Goal: Transaction & Acquisition: Book appointment/travel/reservation

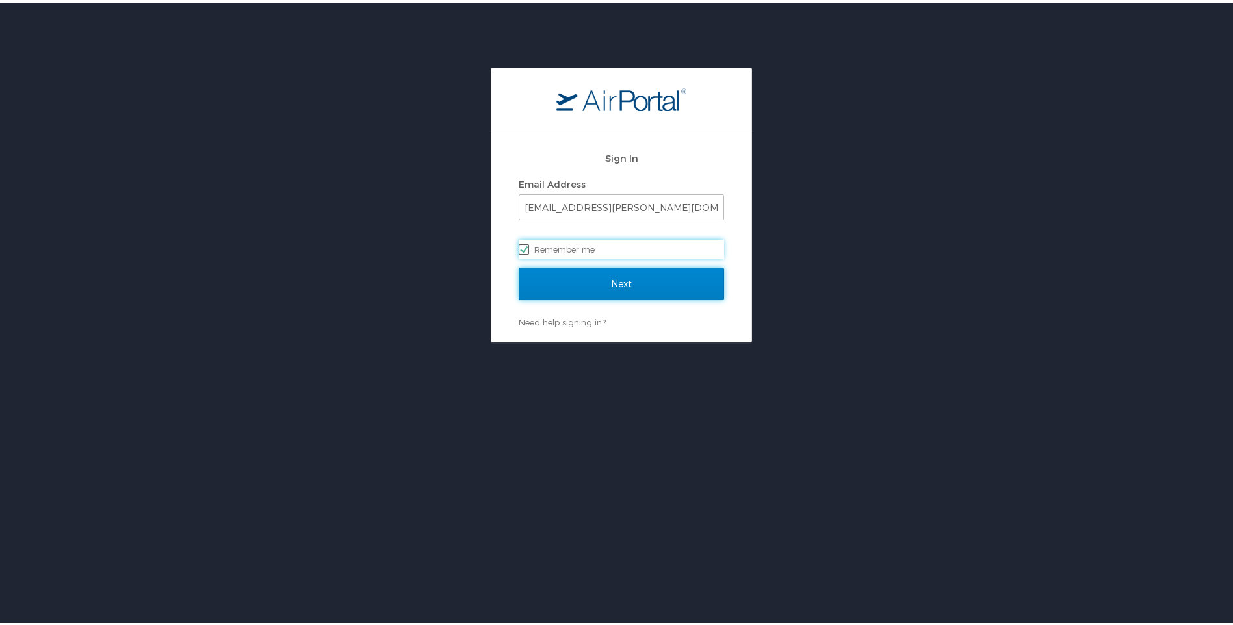
click at [625, 280] on input "Next" at bounding box center [621, 281] width 205 height 33
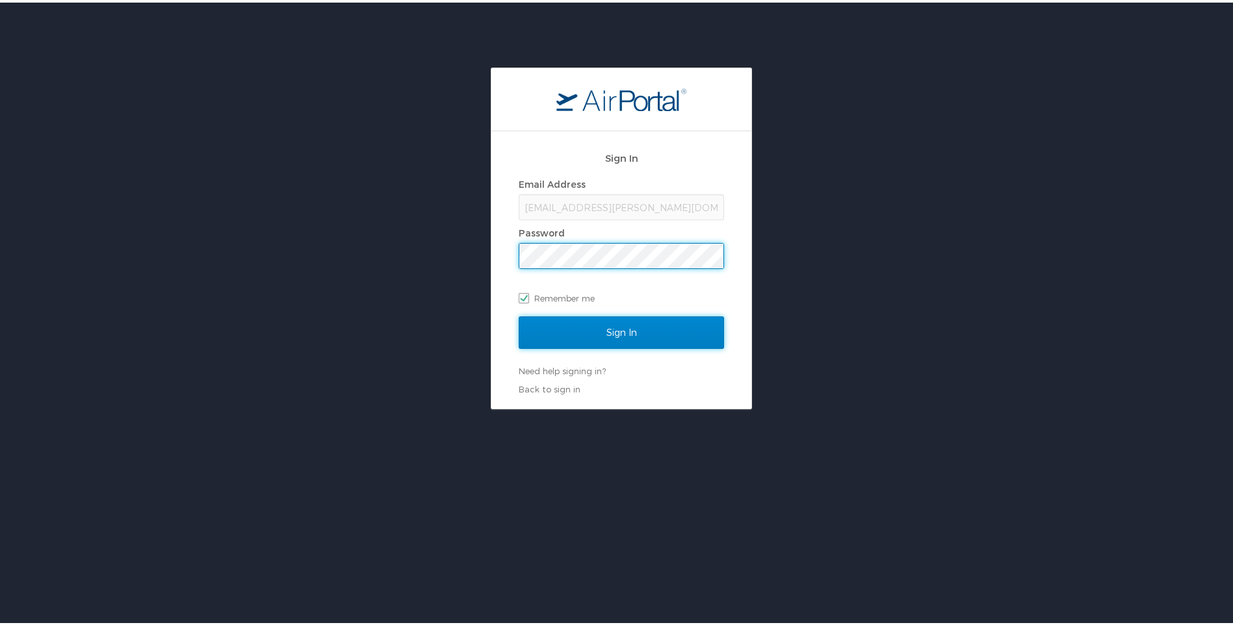
click at [645, 335] on input "Sign In" at bounding box center [621, 330] width 205 height 33
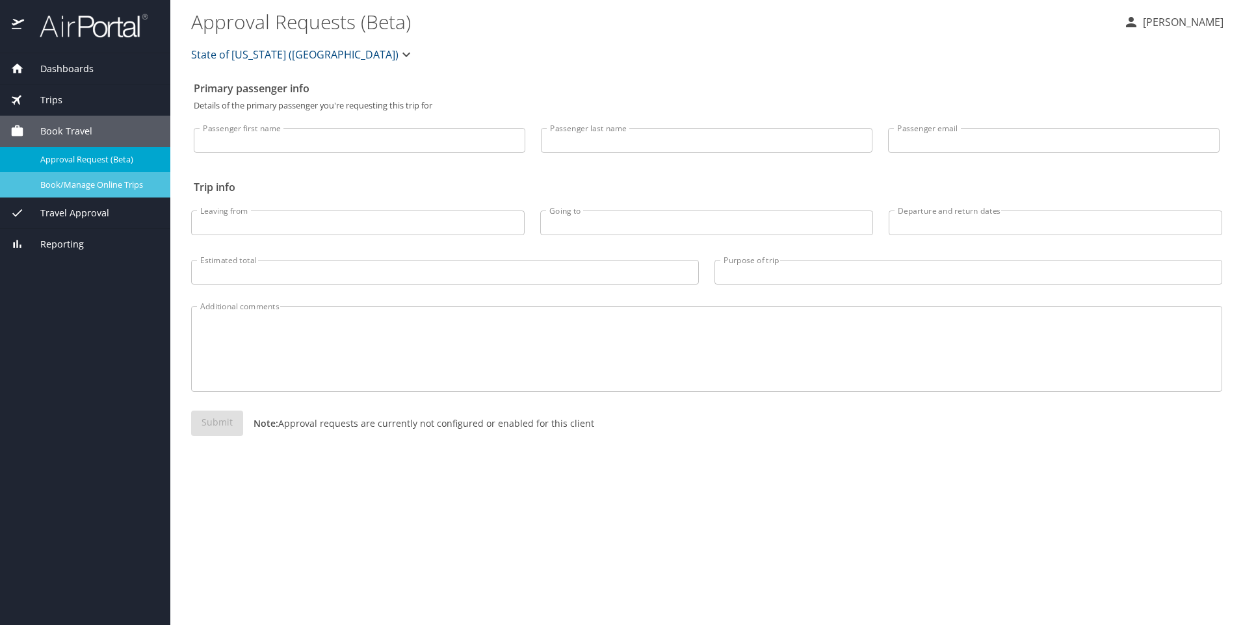
click at [92, 174] on link "Book/Manage Online Trips" at bounding box center [85, 184] width 170 height 25
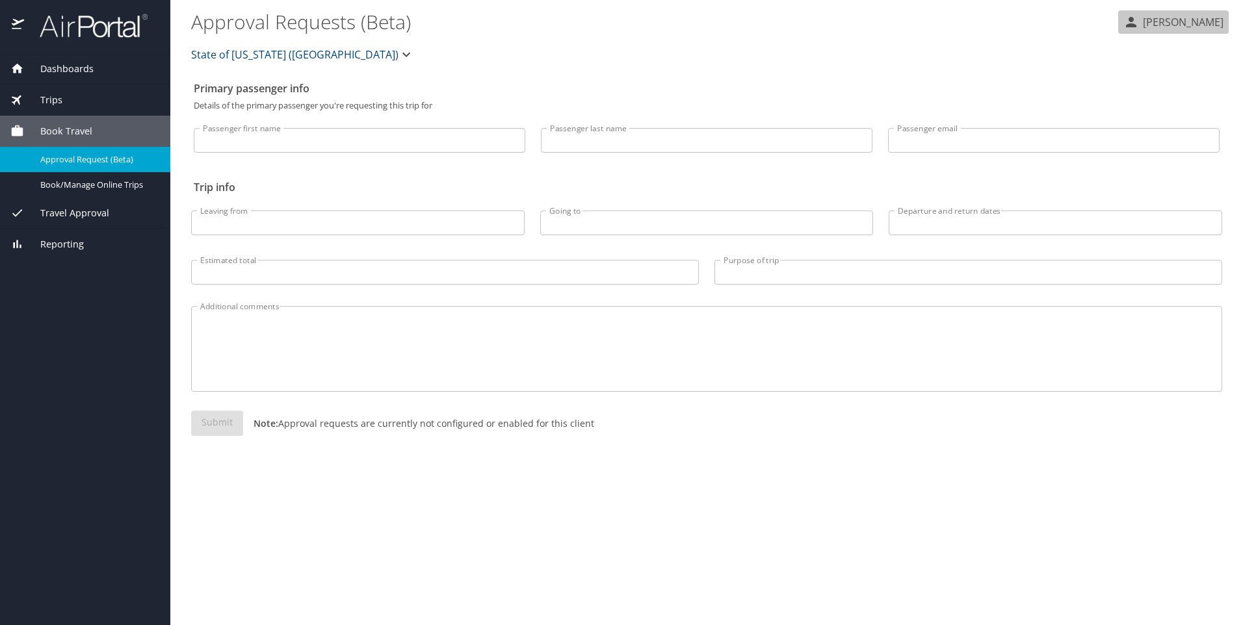
click at [1209, 14] on button "[PERSON_NAME]" at bounding box center [1173, 21] width 111 height 23
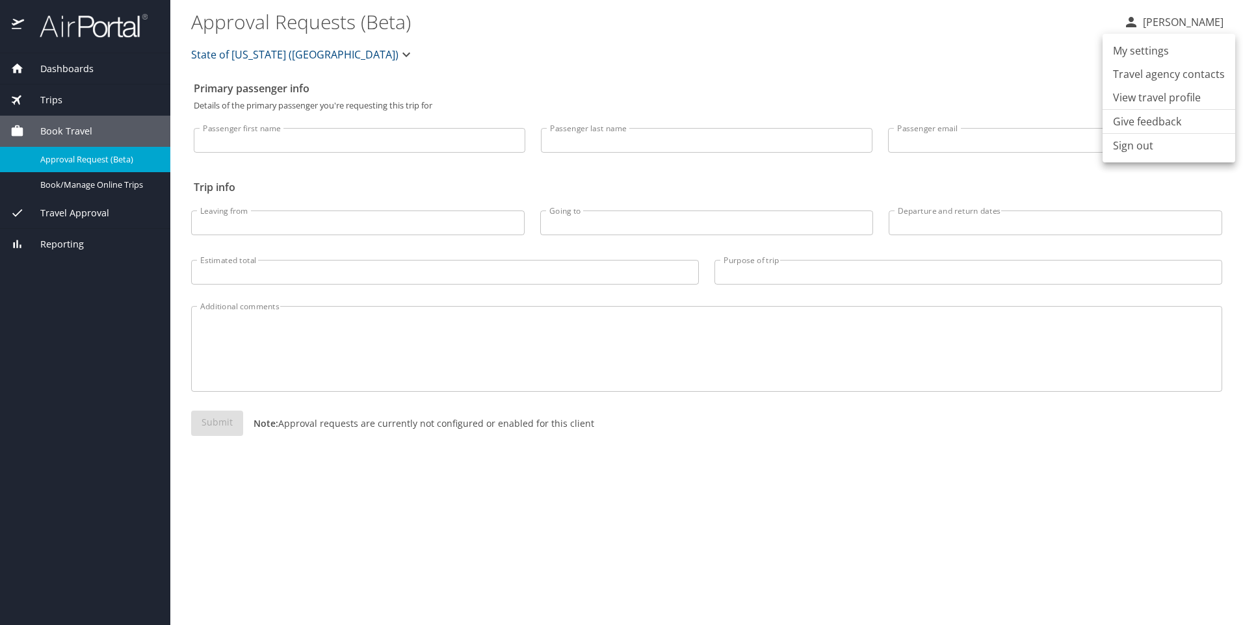
click at [84, 185] on div at bounding box center [621, 312] width 1243 height 625
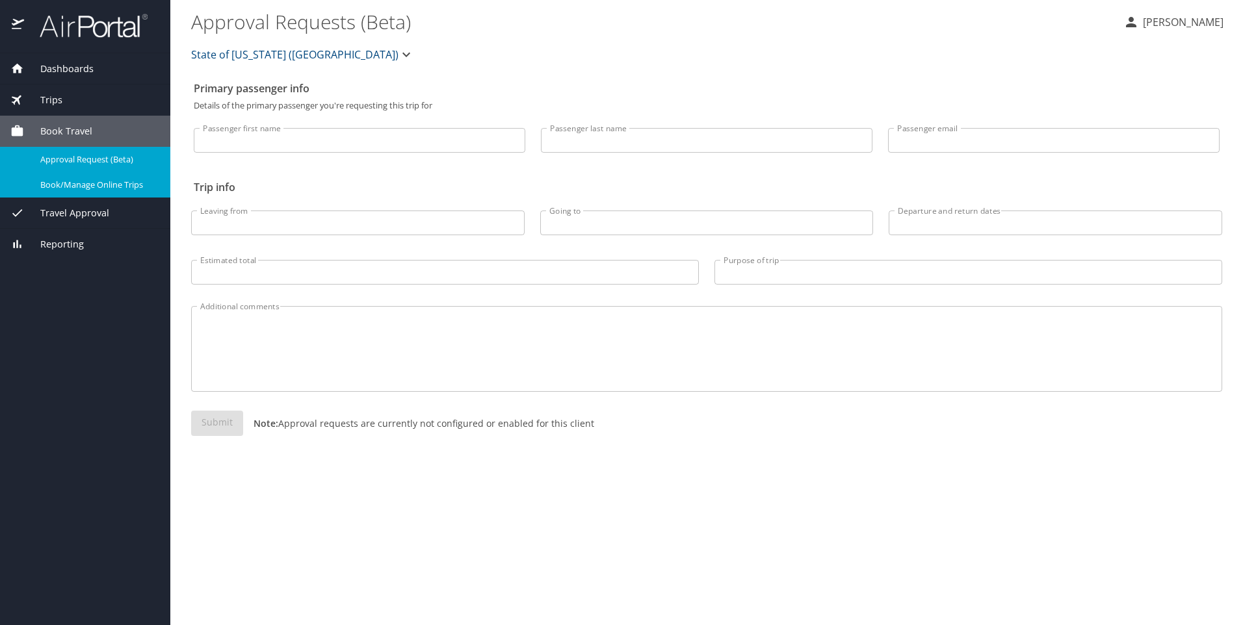
click at [79, 182] on span "Book/Manage Online Trips" at bounding box center [97, 185] width 114 height 12
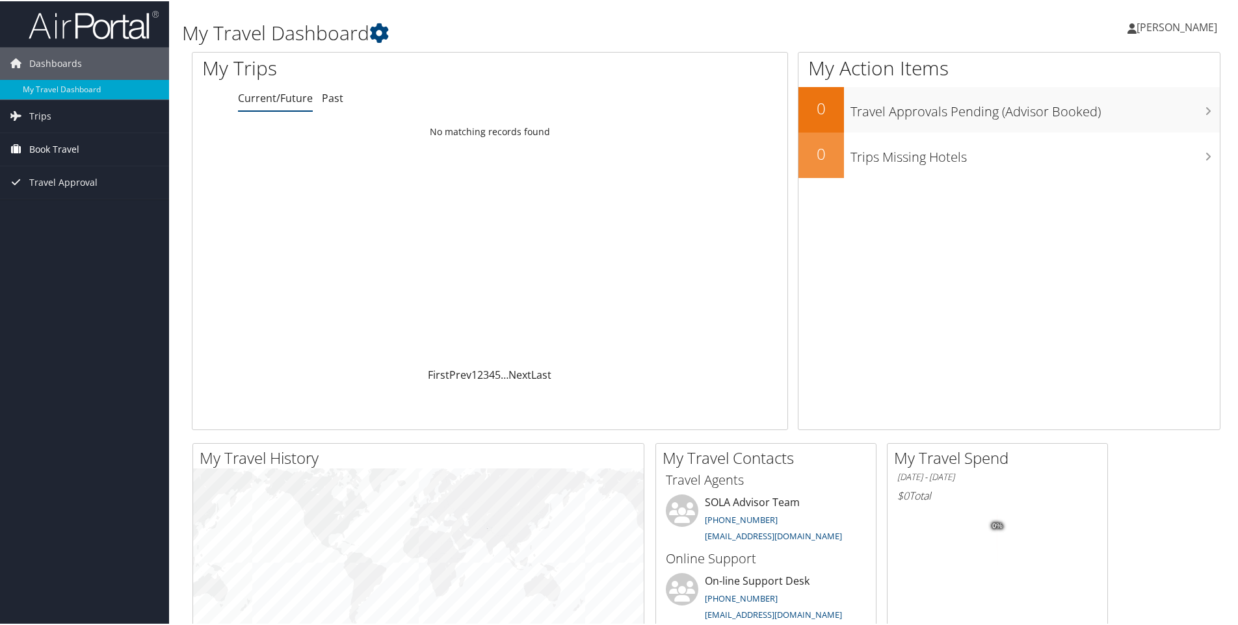
click at [43, 142] on span "Book Travel" at bounding box center [54, 148] width 50 height 33
click at [63, 194] on link "Book/Manage Online Trips" at bounding box center [84, 194] width 169 height 20
click at [69, 192] on link "Book/Manage Online Trips" at bounding box center [84, 194] width 169 height 20
